Goal: Task Accomplishment & Management: Use online tool/utility

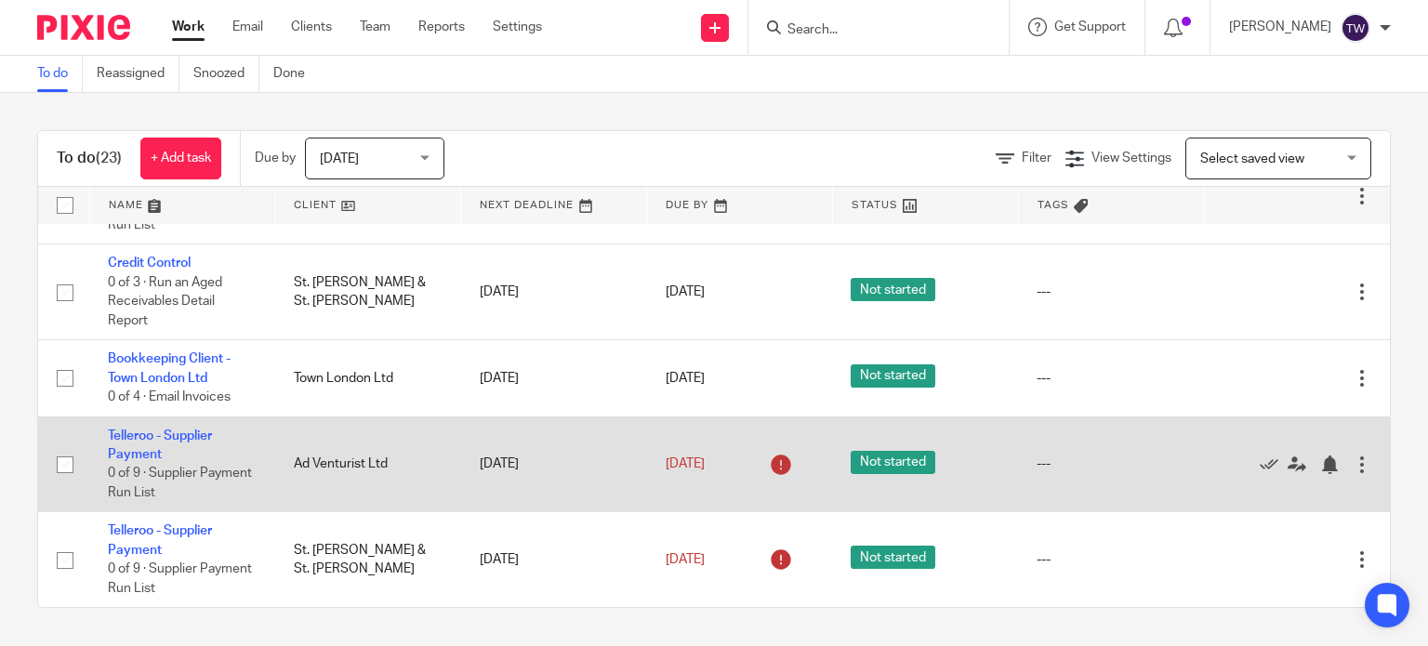
scroll to position [1807, 0]
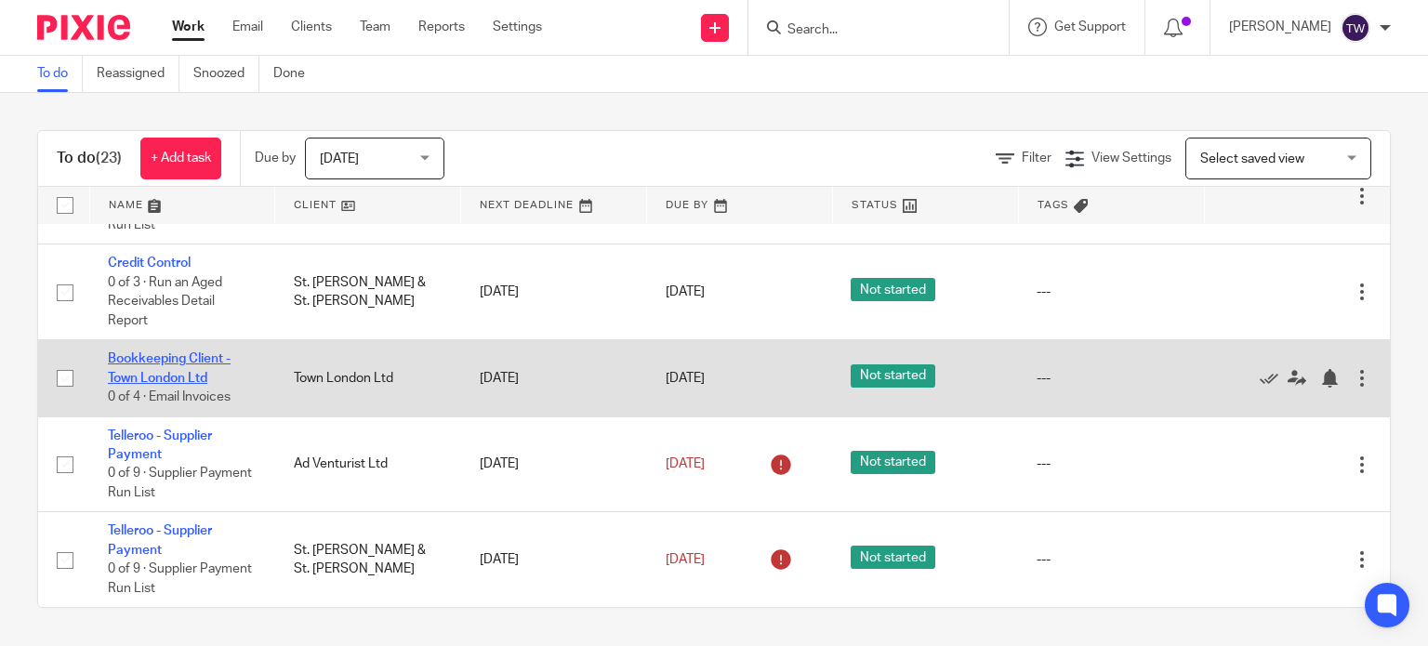
click at [212, 361] on link "Bookkeeping Client - Town London Ltd" at bounding box center [169, 368] width 123 height 32
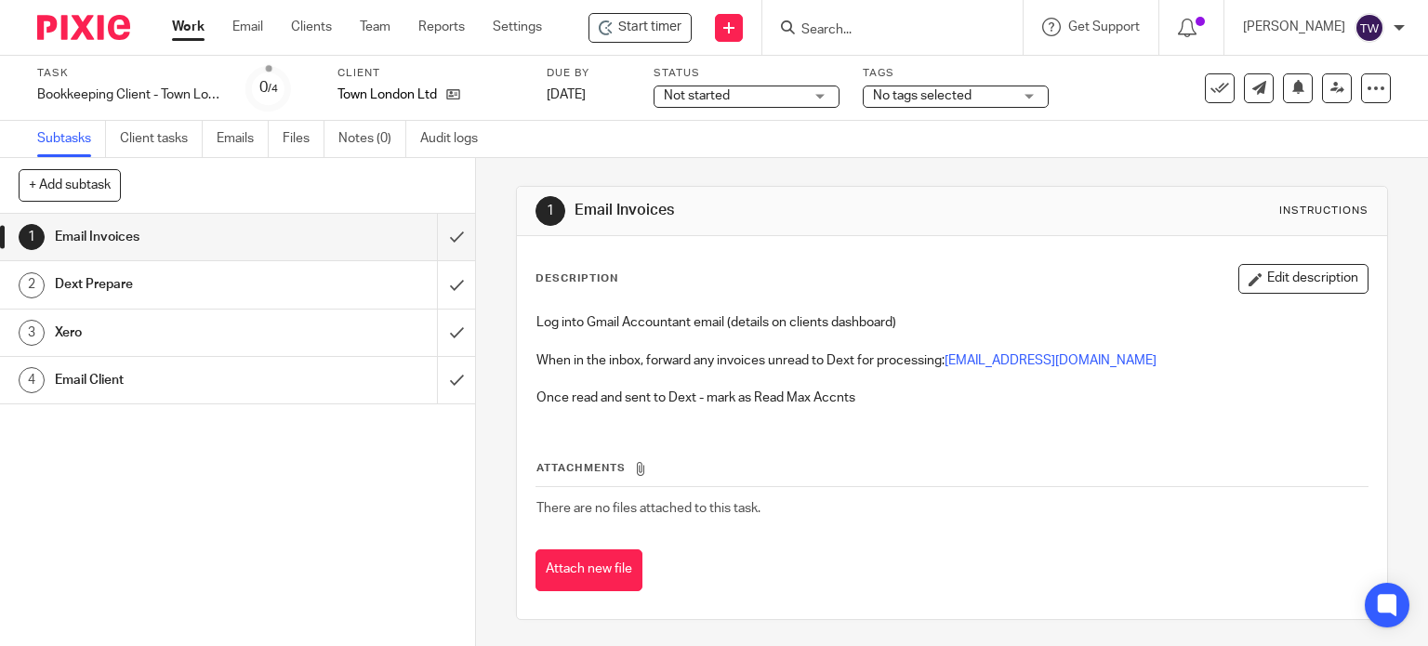
click at [781, 90] on span "Not started" at bounding box center [733, 96] width 139 height 20
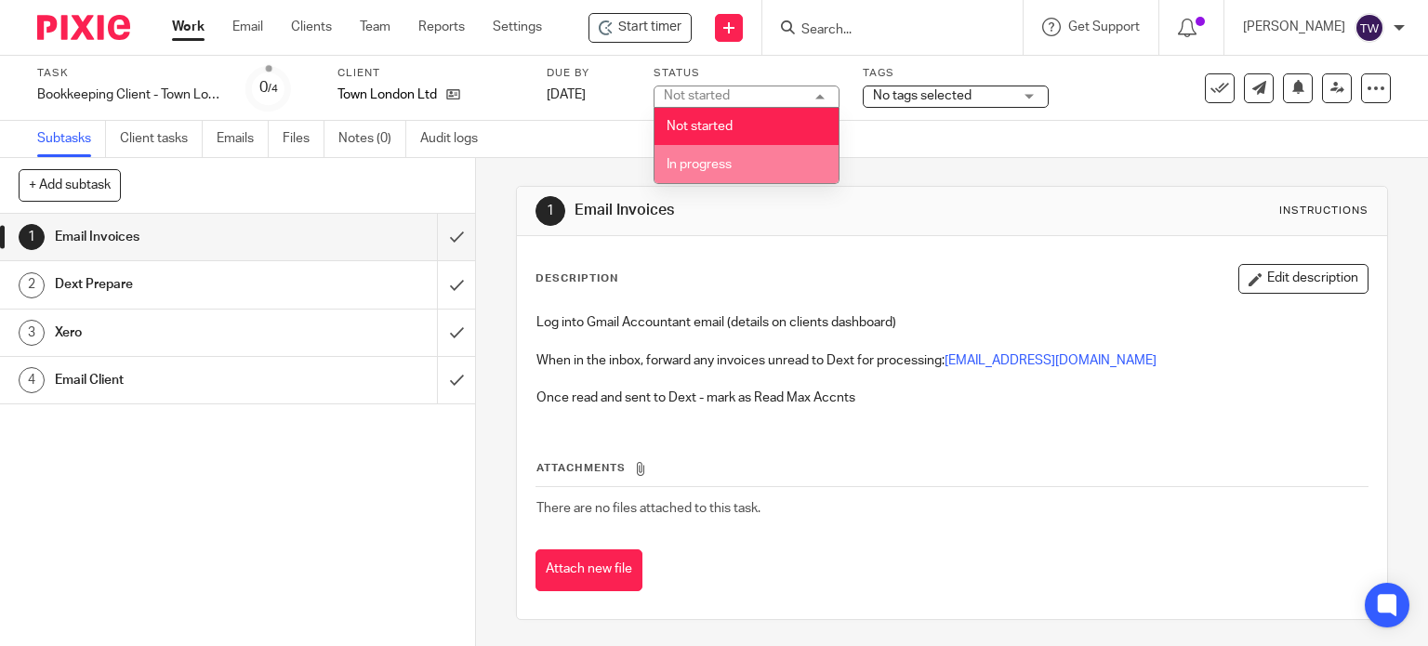
click at [750, 164] on li "In progress" at bounding box center [746, 164] width 184 height 38
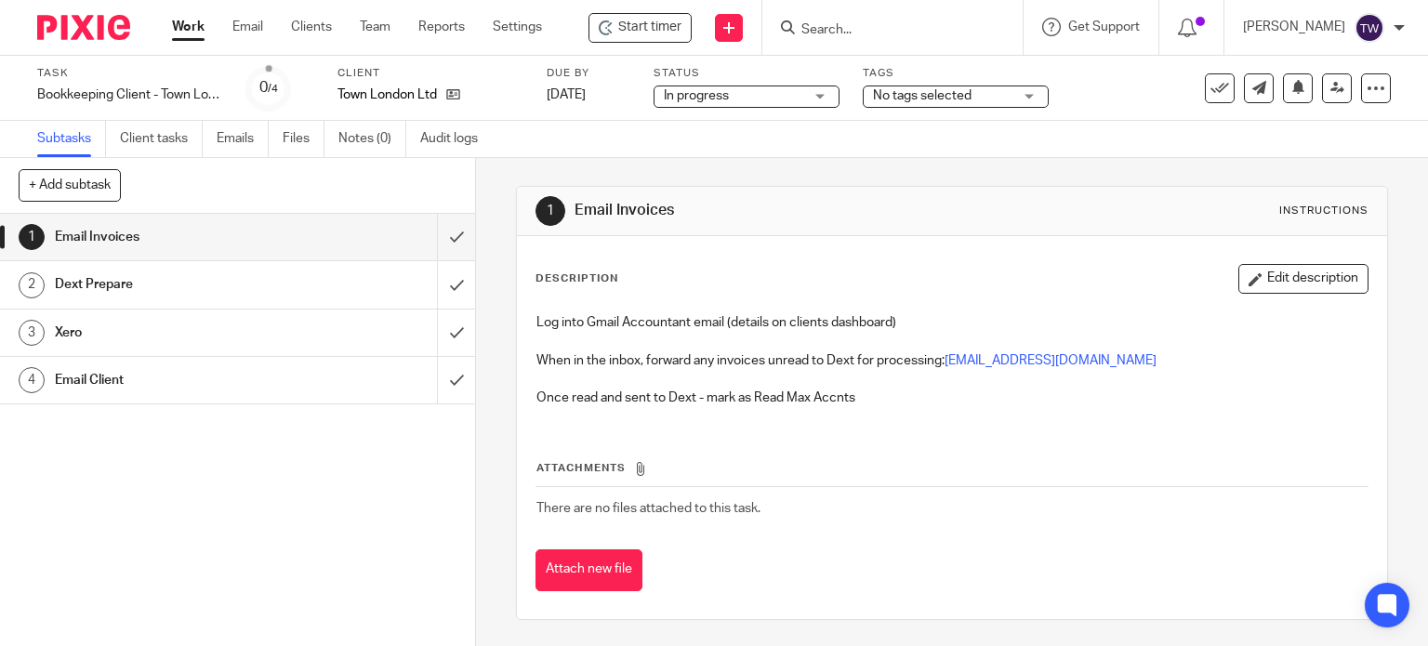
click at [215, 245] on h1 "Email Invoices" at bounding box center [176, 237] width 243 height 28
click at [646, 33] on span "Start timer" at bounding box center [649, 28] width 63 height 20
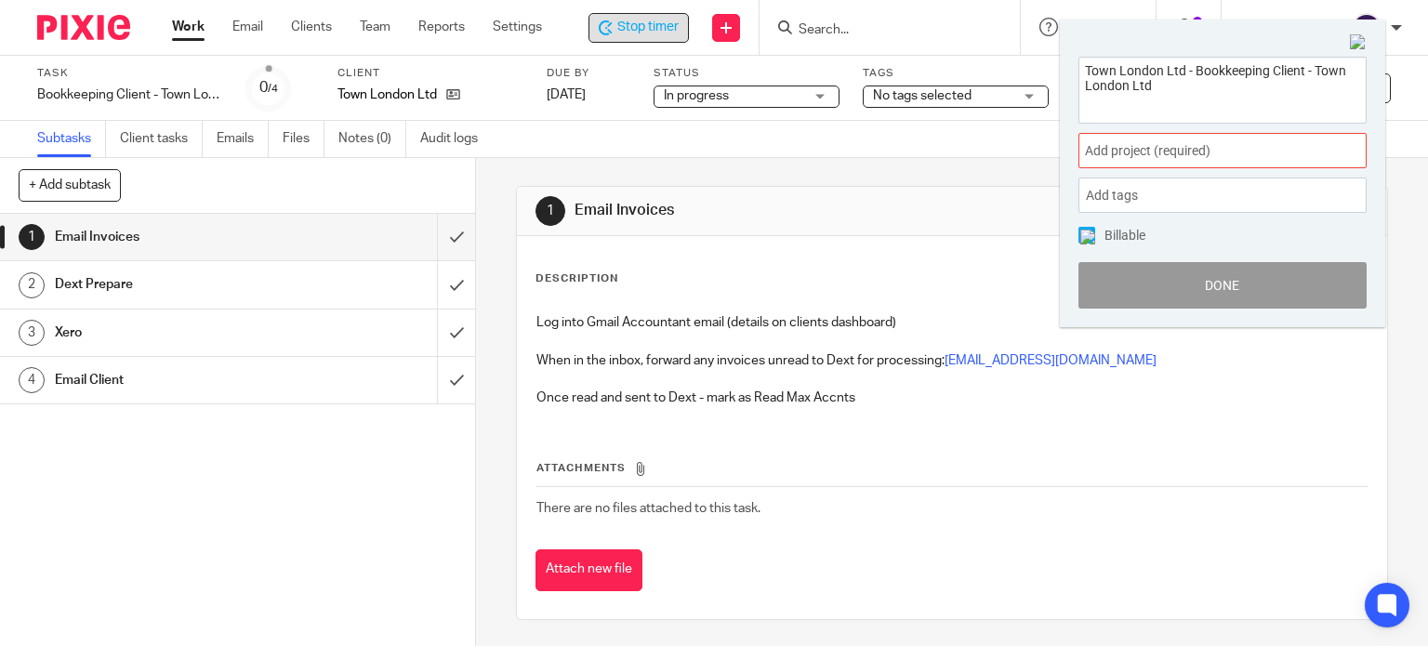
click at [1135, 151] on span "Add project (required) :" at bounding box center [1202, 151] width 234 height 20
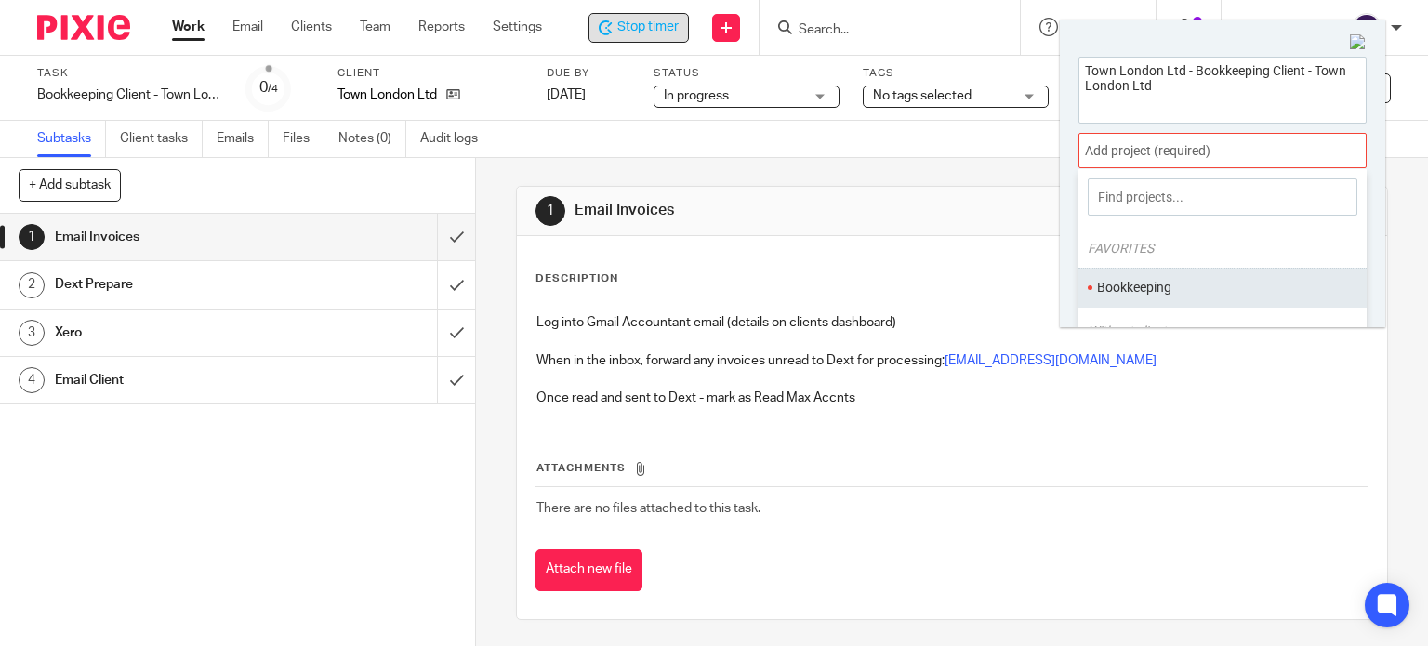
click at [1144, 289] on li "Bookkeeping" at bounding box center [1218, 288] width 243 height 20
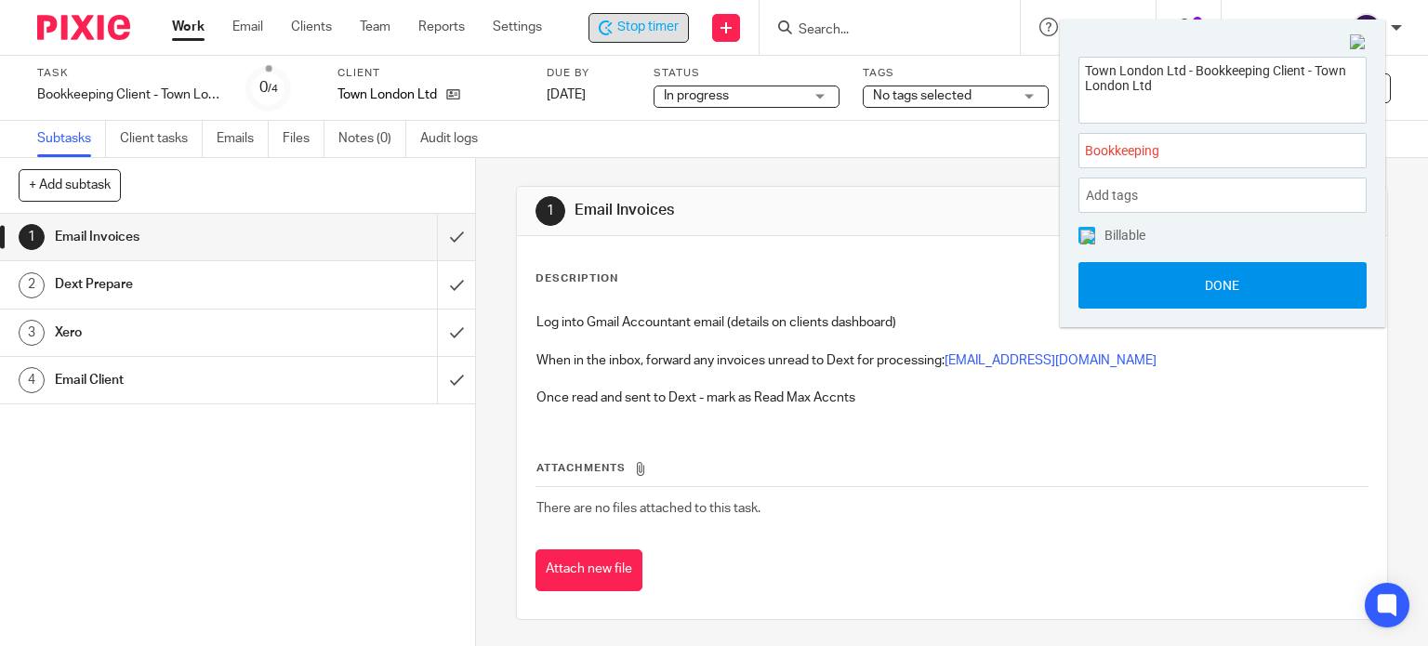
click at [1156, 294] on button "Done" at bounding box center [1222, 285] width 288 height 46
